Goal: Find specific page/section: Find specific page/section

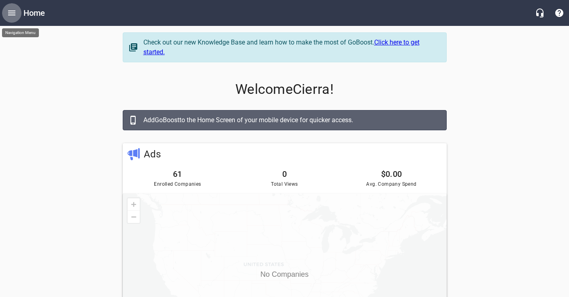
click at [14, 14] on icon "Open drawer" at bounding box center [12, 13] width 10 height 10
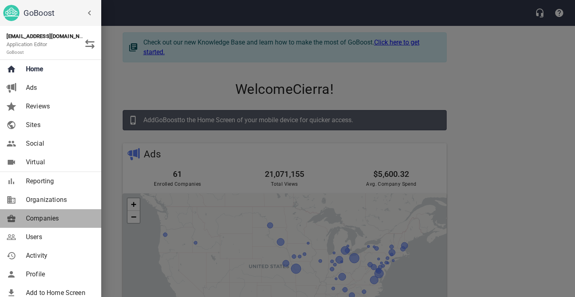
click at [40, 222] on span "Companies" at bounding box center [59, 219] width 66 height 10
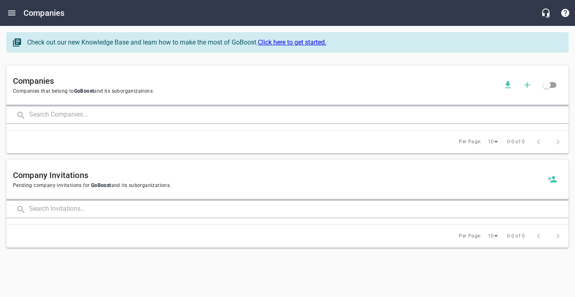
click at [38, 118] on input "text" at bounding box center [298, 114] width 539 height 17
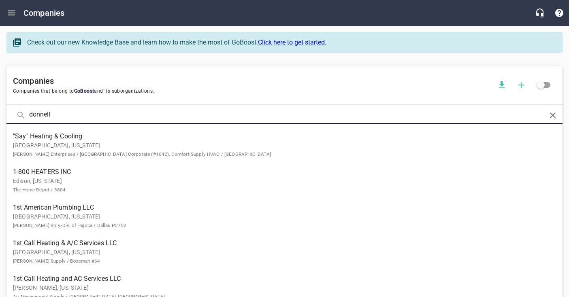
type input "donnell"
click button at bounding box center [0, 0] width 0 height 0
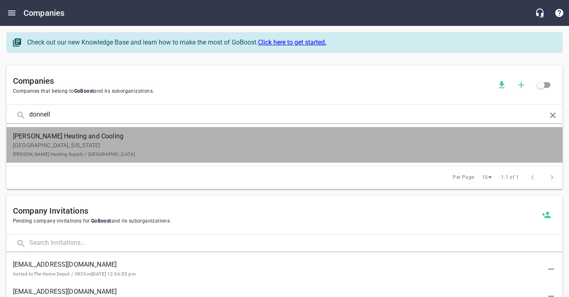
click at [55, 136] on span "[PERSON_NAME] Heating and Cooling" at bounding box center [278, 137] width 530 height 10
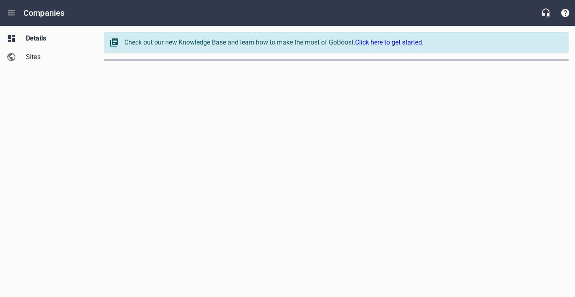
select select "[US_STATE]"
select select "48"
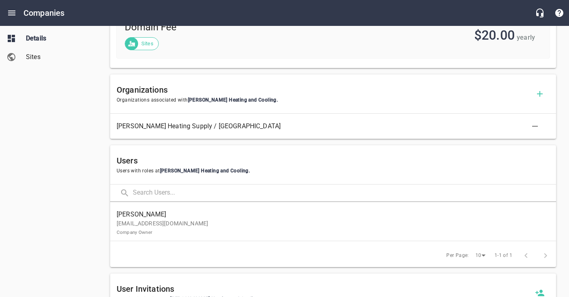
scroll to position [410, 0]
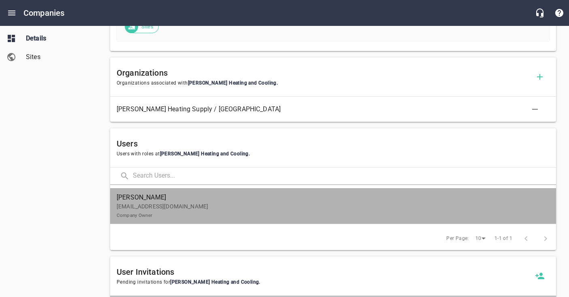
click at [136, 206] on p "[EMAIL_ADDRESS][DOMAIN_NAME] Company Owner" at bounding box center [330, 210] width 426 height 17
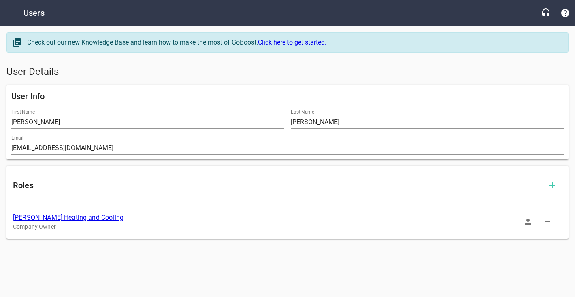
click at [529, 225] on icon "button" at bounding box center [528, 222] width 6 height 6
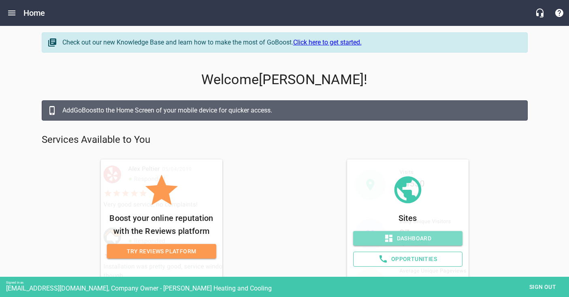
click at [402, 239] on span "Dashboard" at bounding box center [408, 239] width 96 height 10
